Goal: Task Accomplishment & Management: Manage account settings

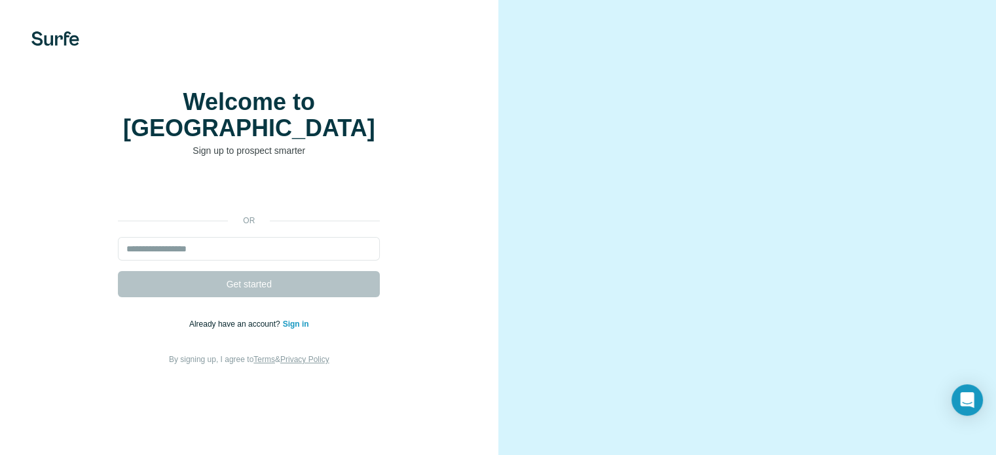
click at [296, 329] on link "Sign in" at bounding box center [296, 324] width 26 height 9
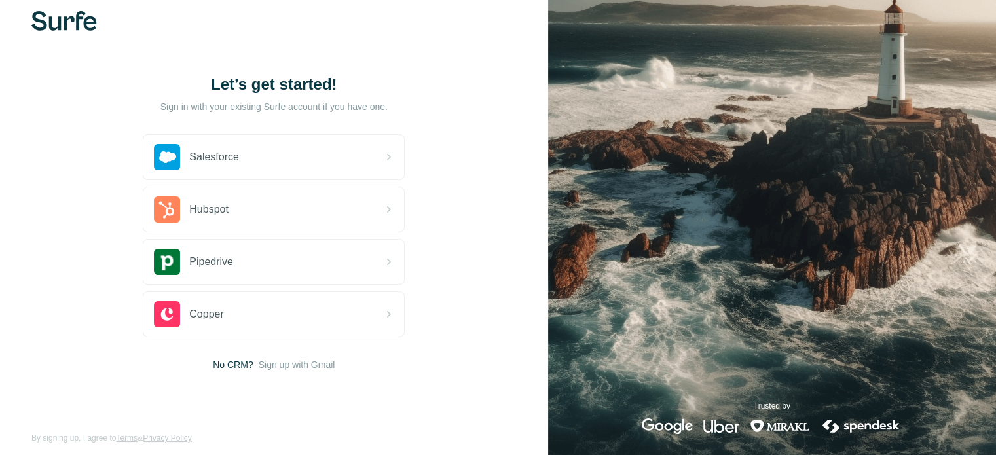
scroll to position [29, 0]
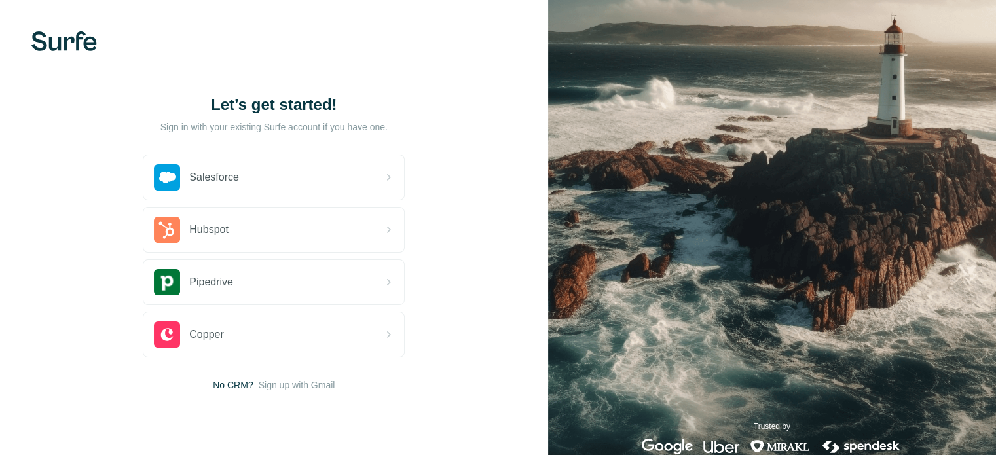
scroll to position [29, 0]
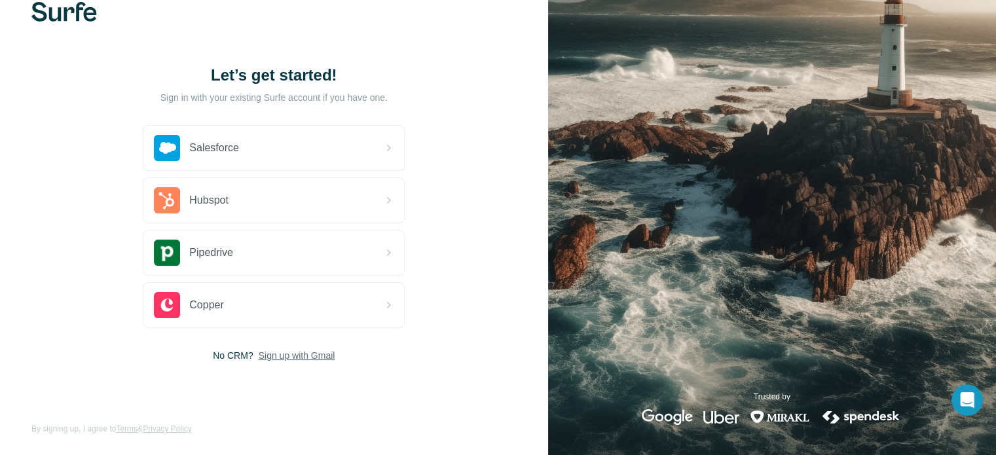
click at [312, 353] on span "Sign up with Gmail" at bounding box center [297, 355] width 77 height 13
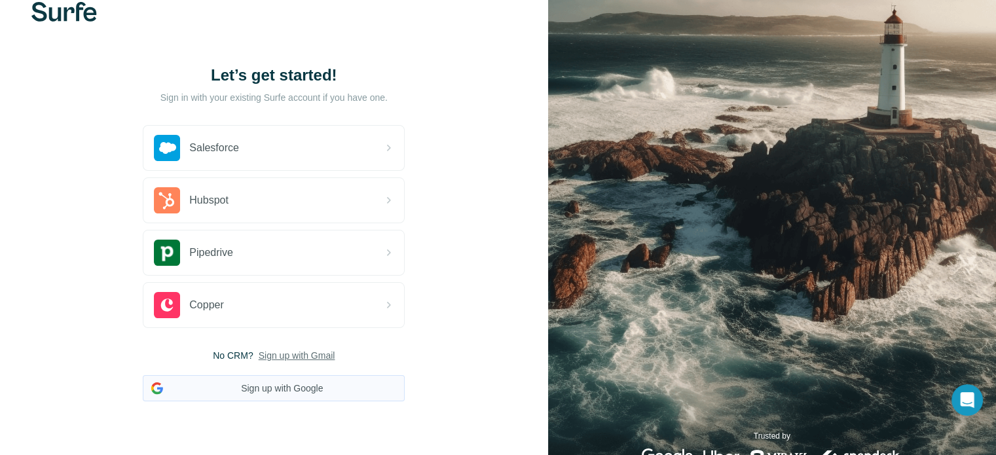
click at [293, 390] on button "Sign up with Google" at bounding box center [274, 388] width 262 height 26
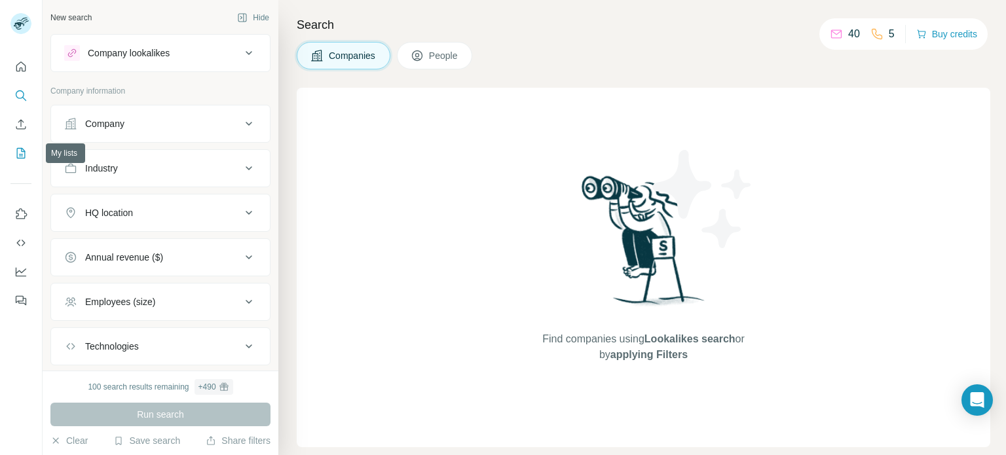
click at [22, 151] on icon "My lists" at bounding box center [22, 152] width 7 height 9
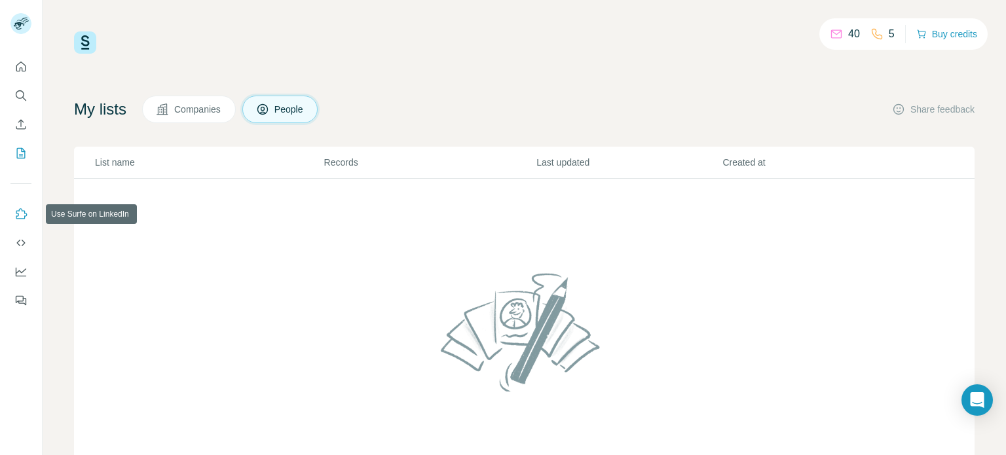
click at [21, 213] on icon "Use Surfe on LinkedIn" at bounding box center [20, 214] width 13 height 13
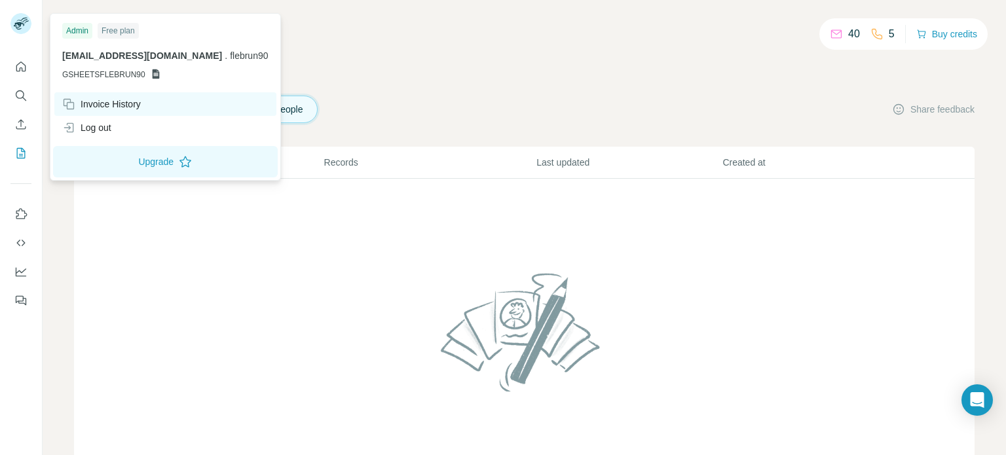
click at [139, 111] on div "Invoice History" at bounding box center [165, 104] width 222 height 24
click at [138, 103] on div "Invoice History" at bounding box center [101, 104] width 79 height 13
